Goal: Find specific page/section: Find specific page/section

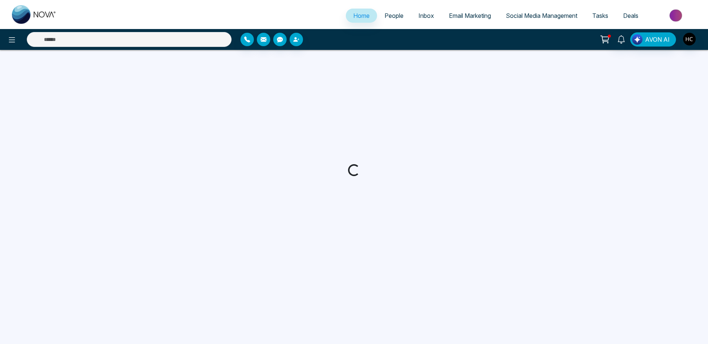
select select "*"
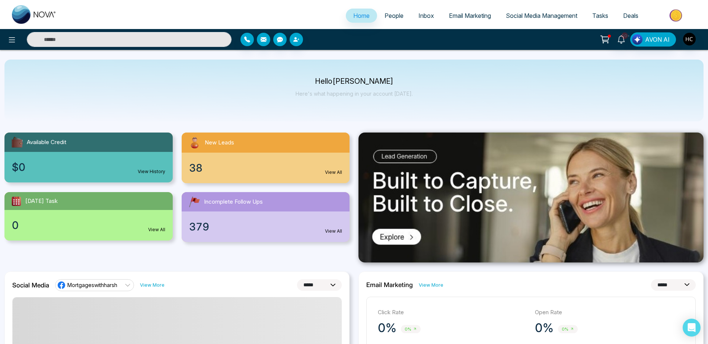
click at [396, 14] on span "People" at bounding box center [393, 15] width 19 height 7
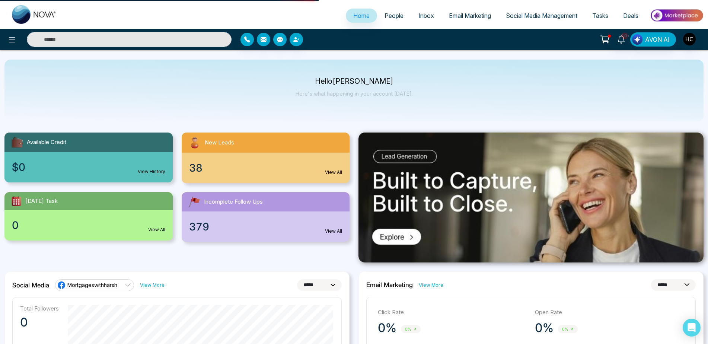
click at [393, 16] on span "People" at bounding box center [393, 15] width 19 height 7
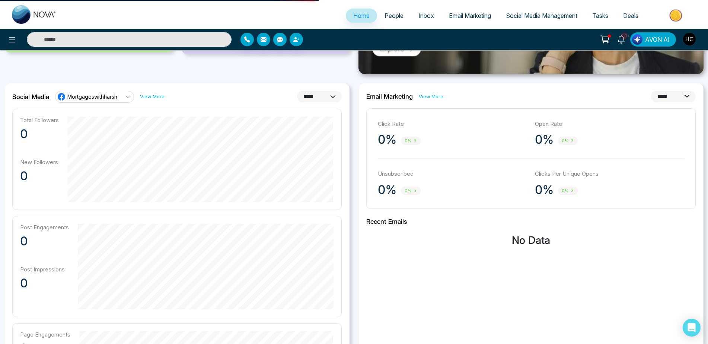
scroll to position [186, 0]
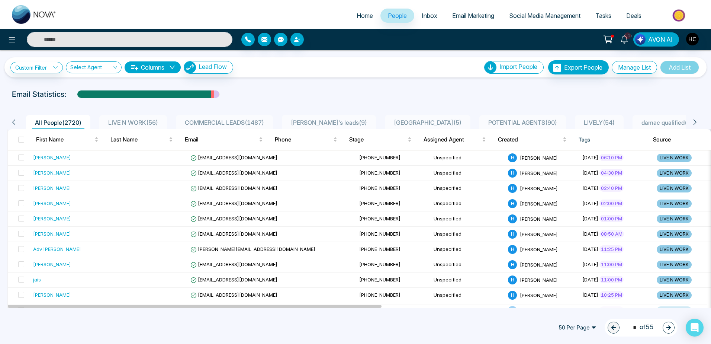
click at [124, 124] on span "LIVE N WORK ( 56 )" at bounding box center [133, 122] width 56 height 7
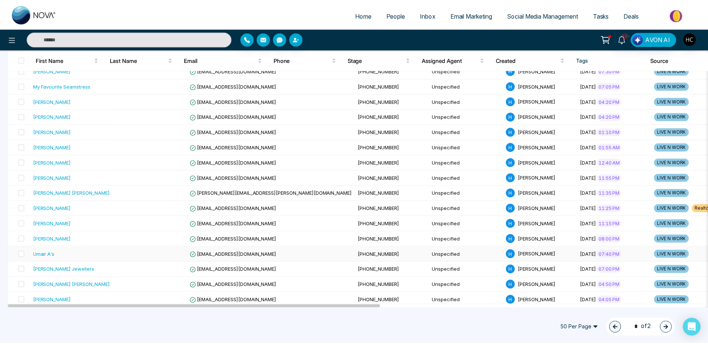
scroll to position [335, 0]
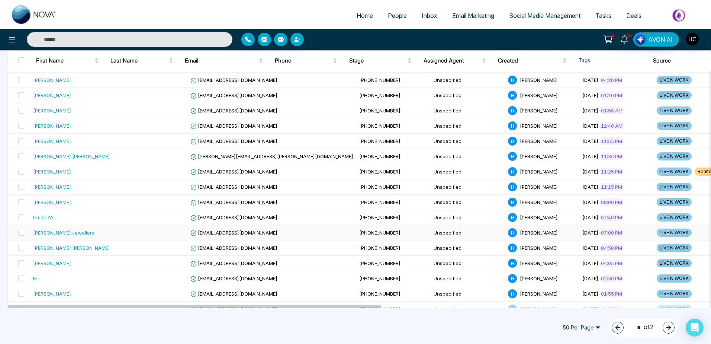
click at [113, 235] on td at bounding box center [150, 232] width 74 height 15
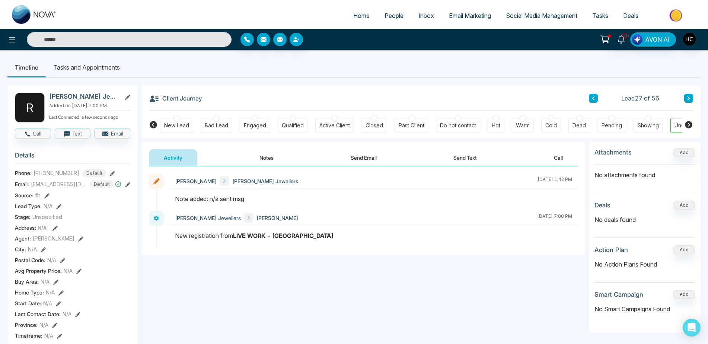
click at [271, 156] on button "Notes" at bounding box center [266, 157] width 44 height 17
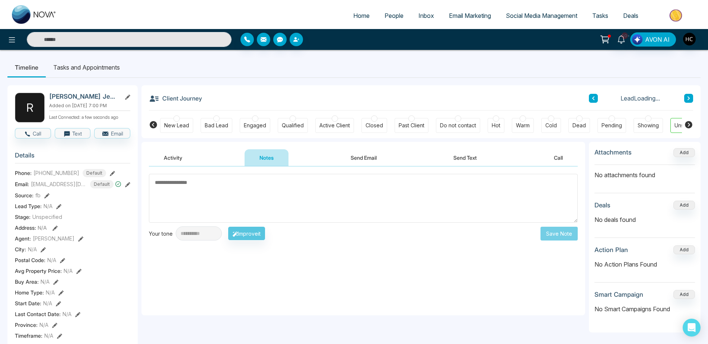
click at [177, 156] on button "Activity" at bounding box center [173, 157] width 48 height 17
